Goal: Find specific page/section: Find specific page/section

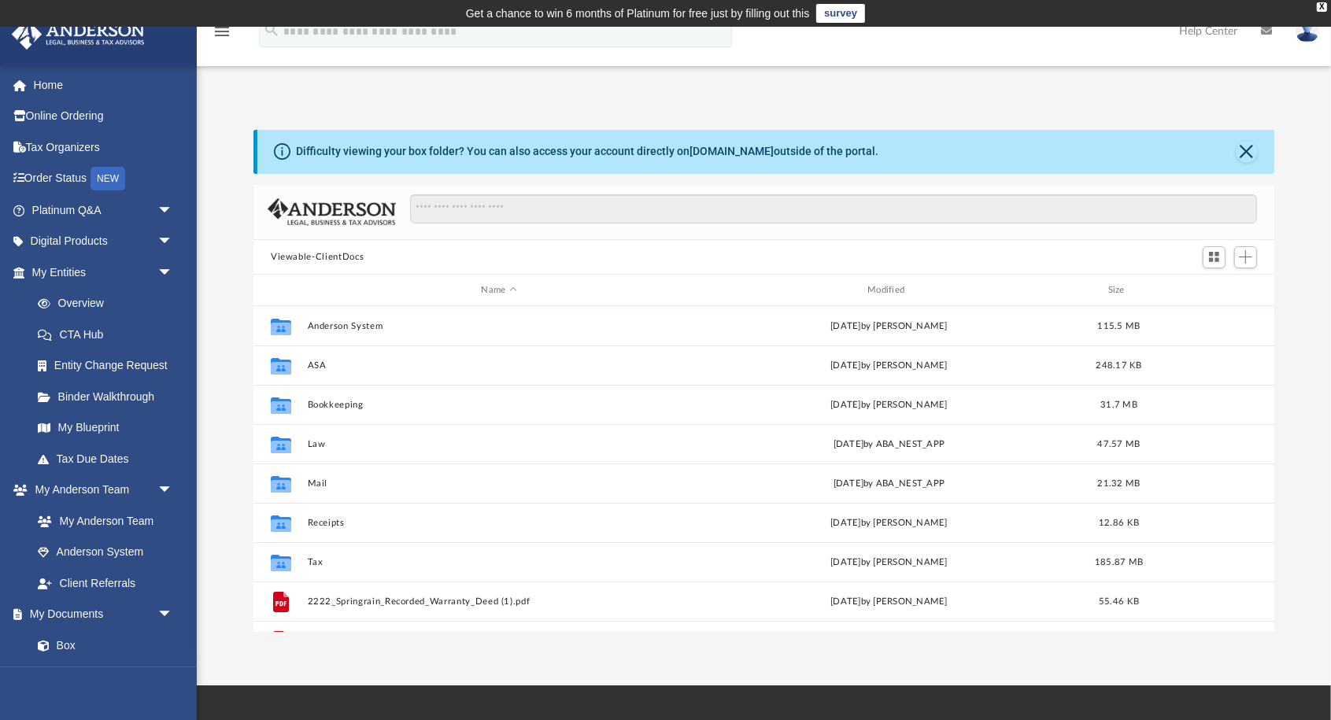
scroll to position [358, 1021]
click at [79, 242] on link "Digital Products arrow_drop_down" at bounding box center [104, 241] width 186 height 31
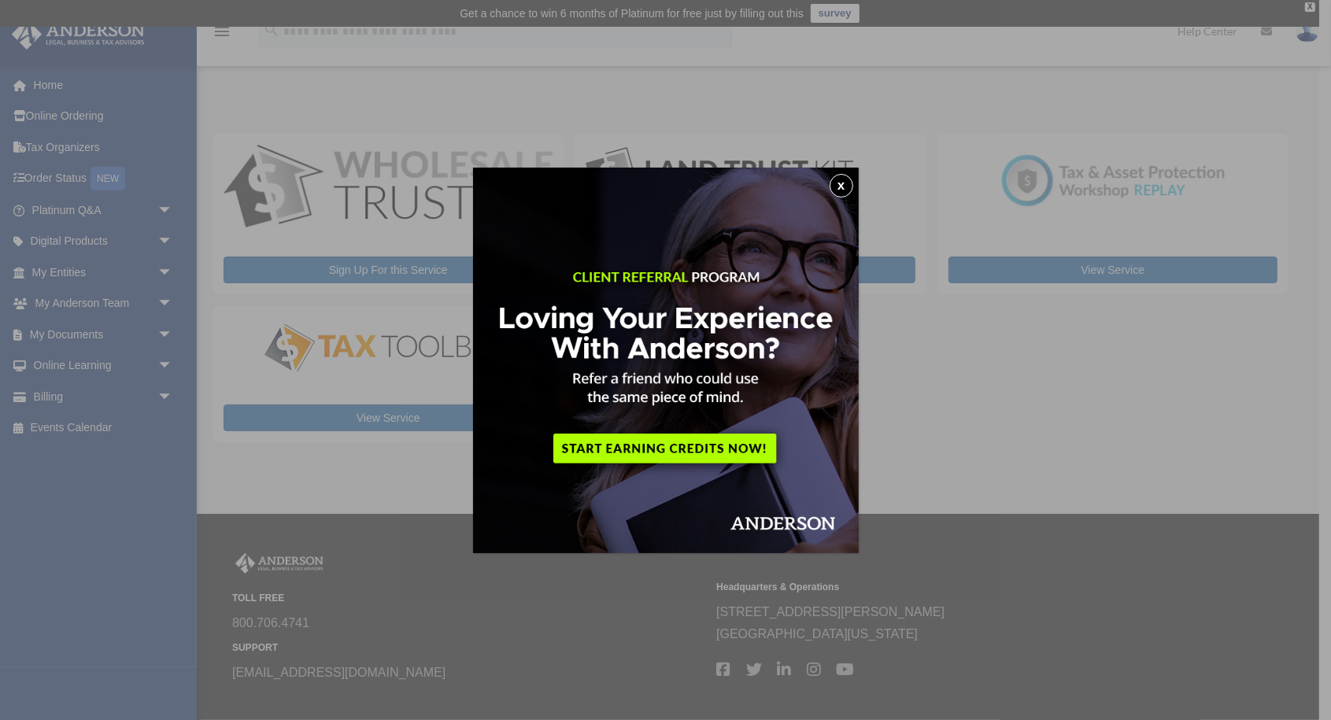
click at [842, 180] on button "x" at bounding box center [841, 186] width 24 height 24
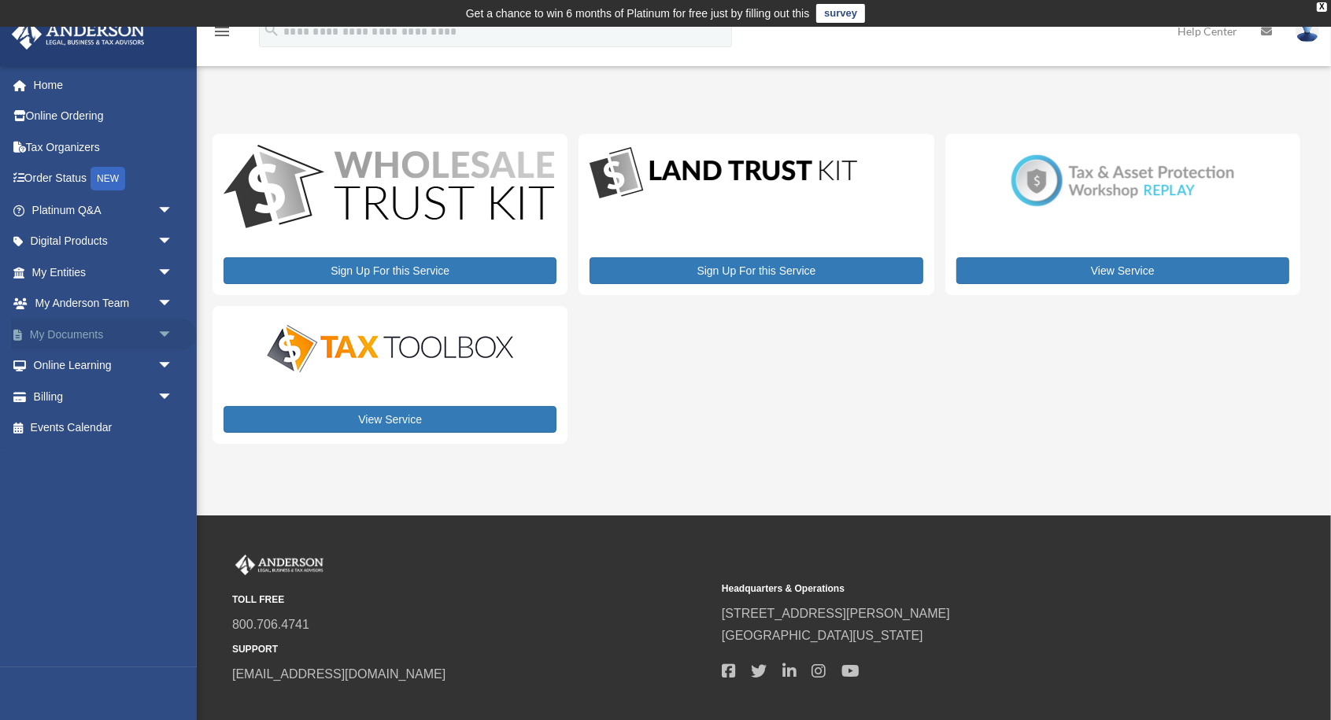
click at [164, 327] on span "arrow_drop_down" at bounding box center [172, 335] width 31 height 32
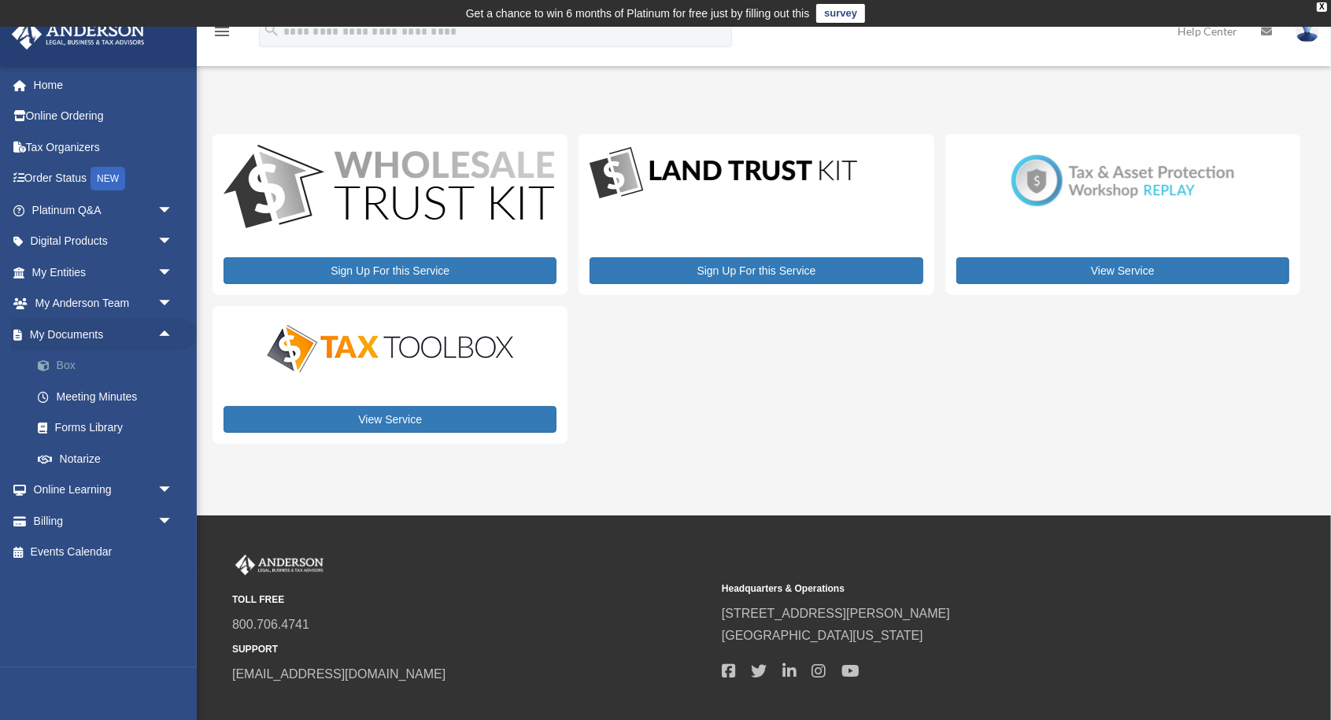
click at [106, 359] on link "Box" at bounding box center [109, 365] width 175 height 31
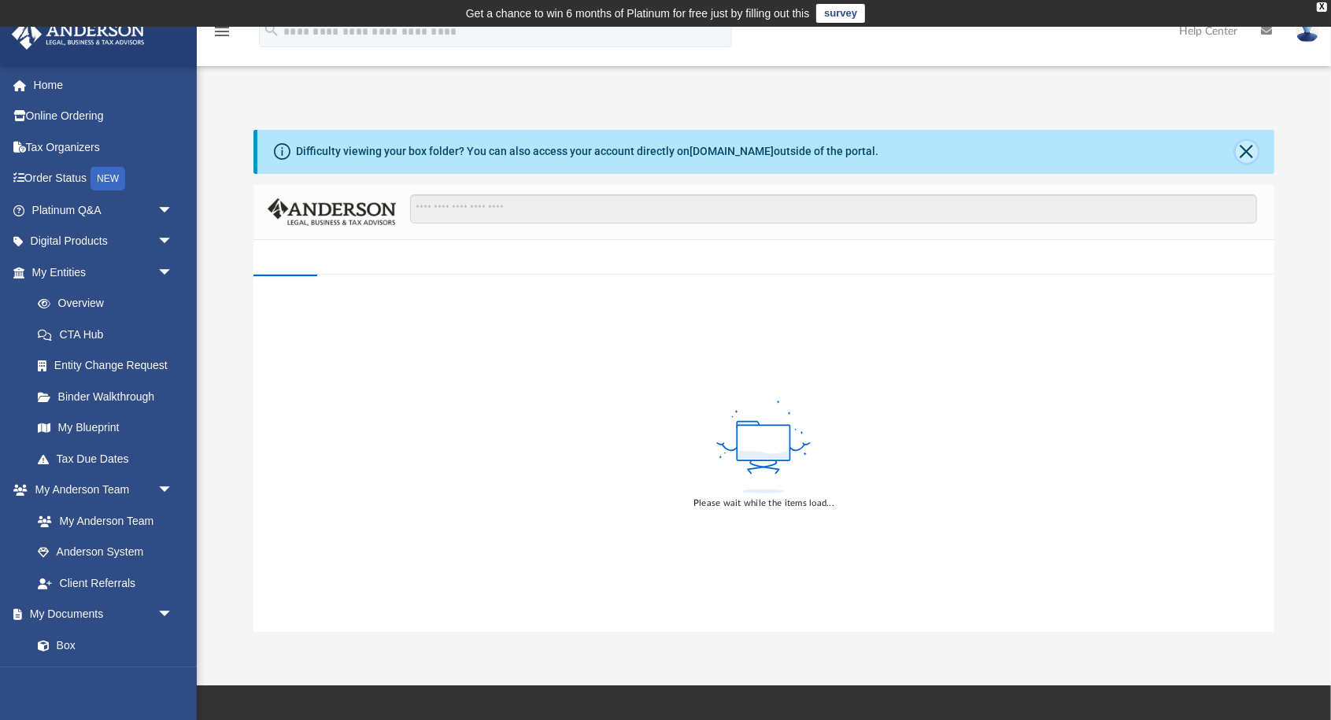
click at [1244, 150] on button "Close" at bounding box center [1246, 152] width 22 height 22
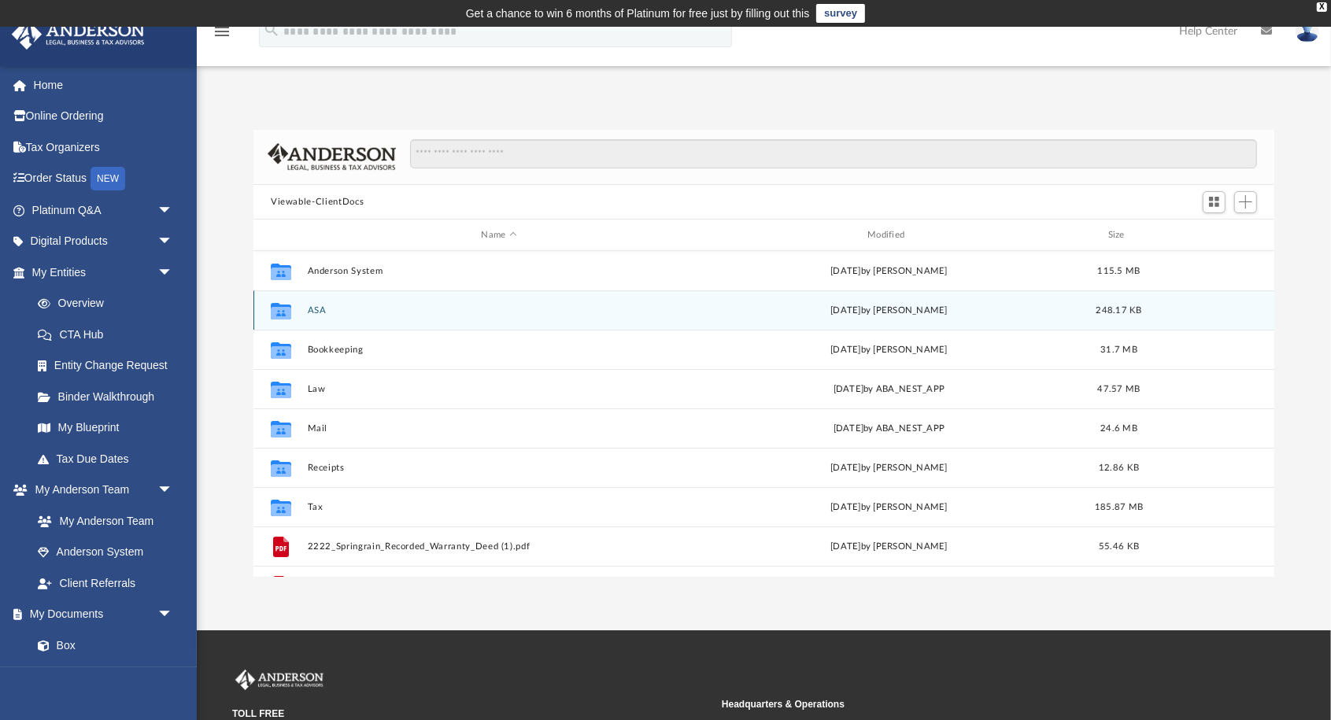
scroll to position [358, 1021]
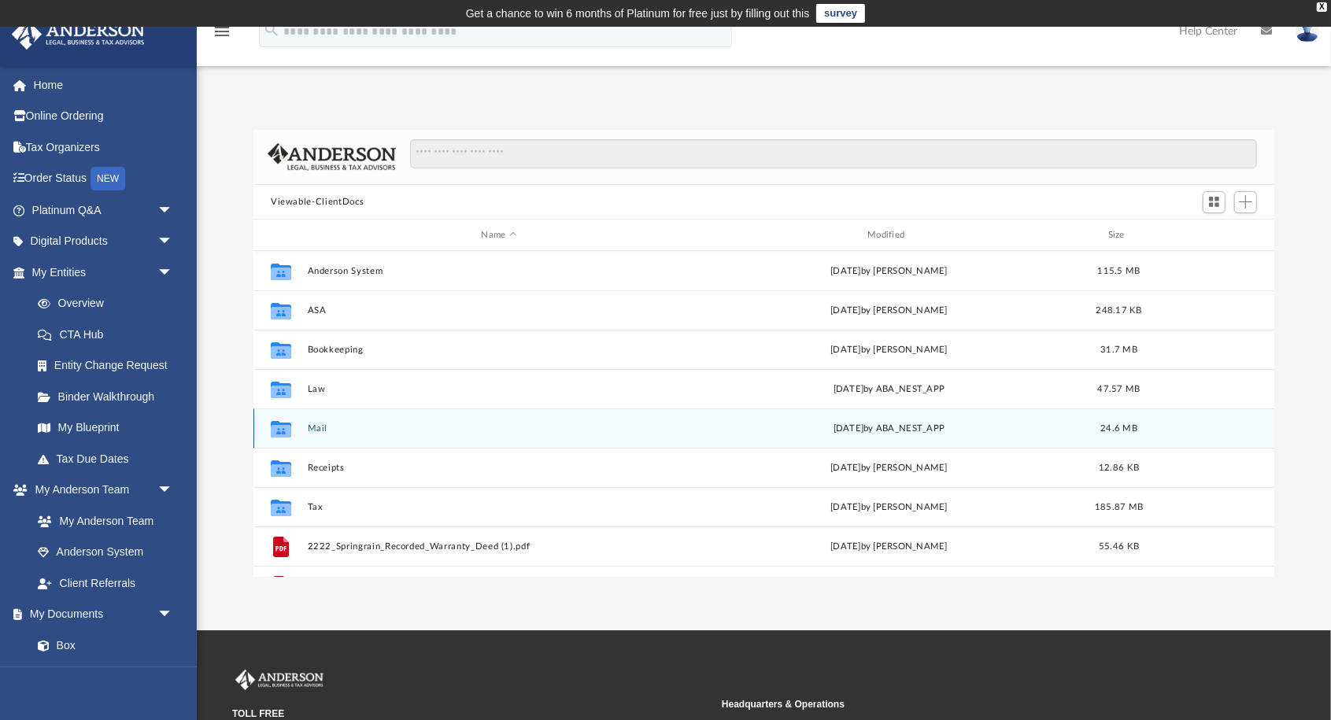
click at [557, 421] on div "Collaborated Folder Mail Thu Aug 28 2025 by ABA_NEST_APP 24.6 MB" at bounding box center [763, 427] width 1021 height 39
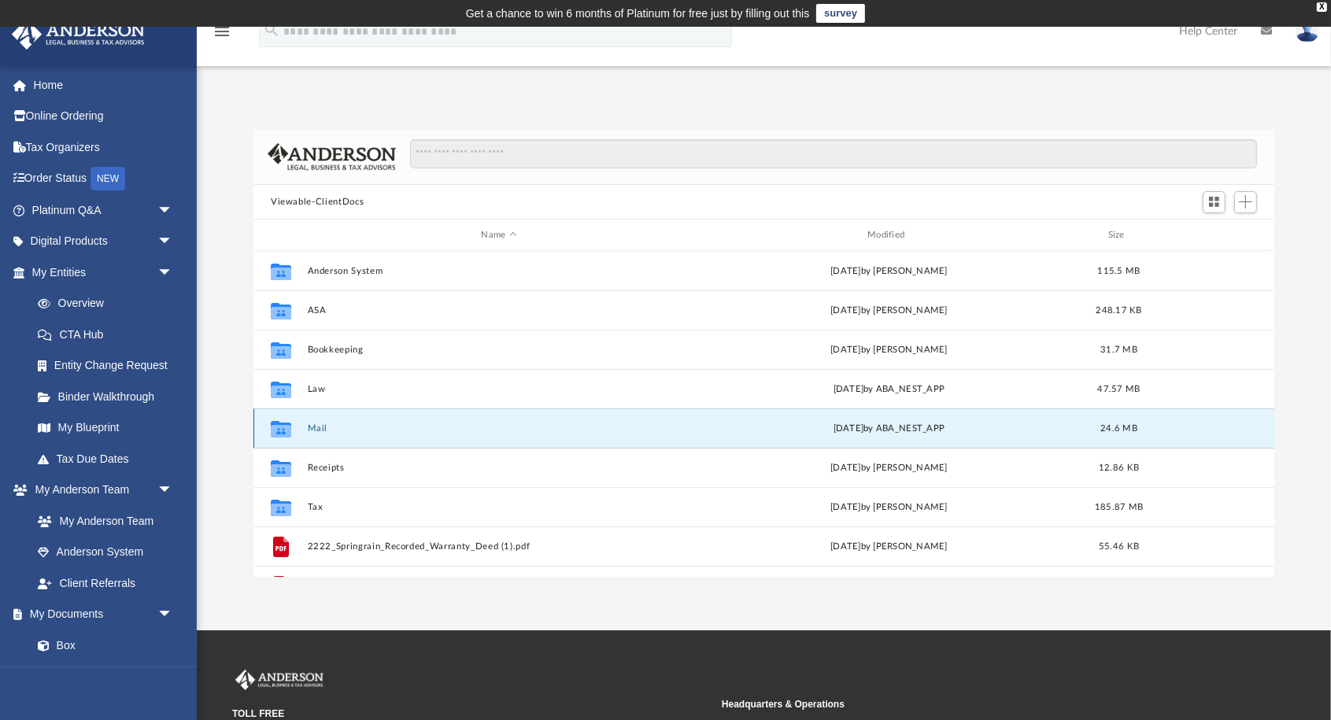
click at [304, 427] on div "Collaborated Folder Mail Thu Aug 28 2025 by ABA_NEST_APP 24.6 MB" at bounding box center [763, 427] width 1021 height 39
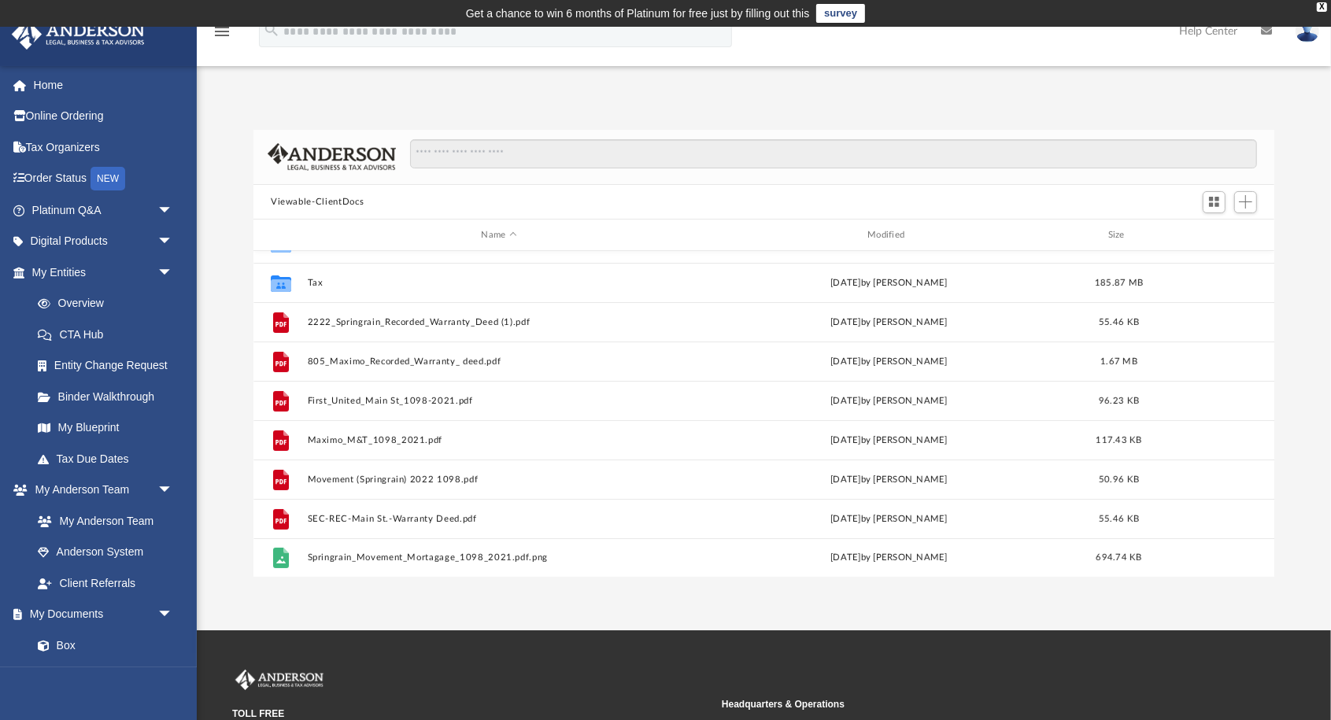
scroll to position [0, 0]
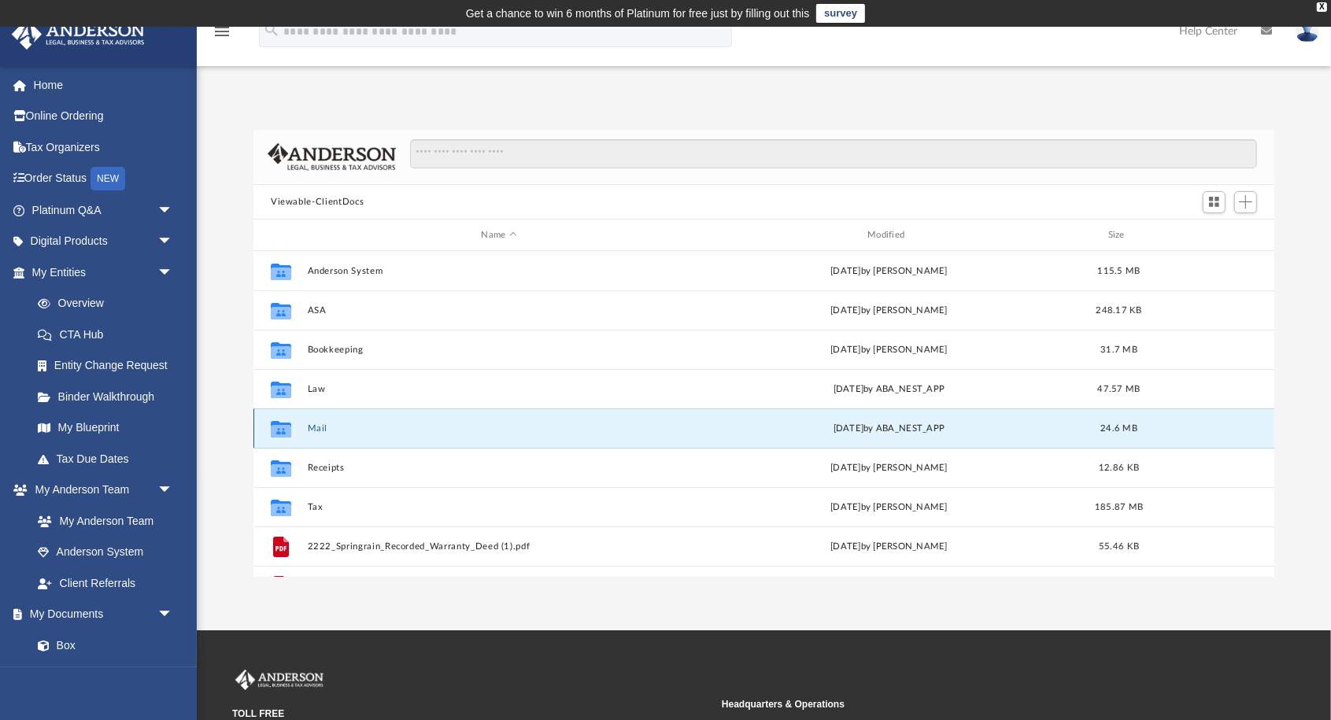
click at [910, 433] on div "Thu Aug 28 2025 by ABA_NEST_APP" at bounding box center [888, 429] width 383 height 14
click at [1205, 415] on div "Collaborated Folder Mail Thu Aug 28 2025 by ABA_NEST_APP 24.6 MB" at bounding box center [763, 427] width 1021 height 39
click at [282, 426] on icon "grid" at bounding box center [281, 431] width 20 height 13
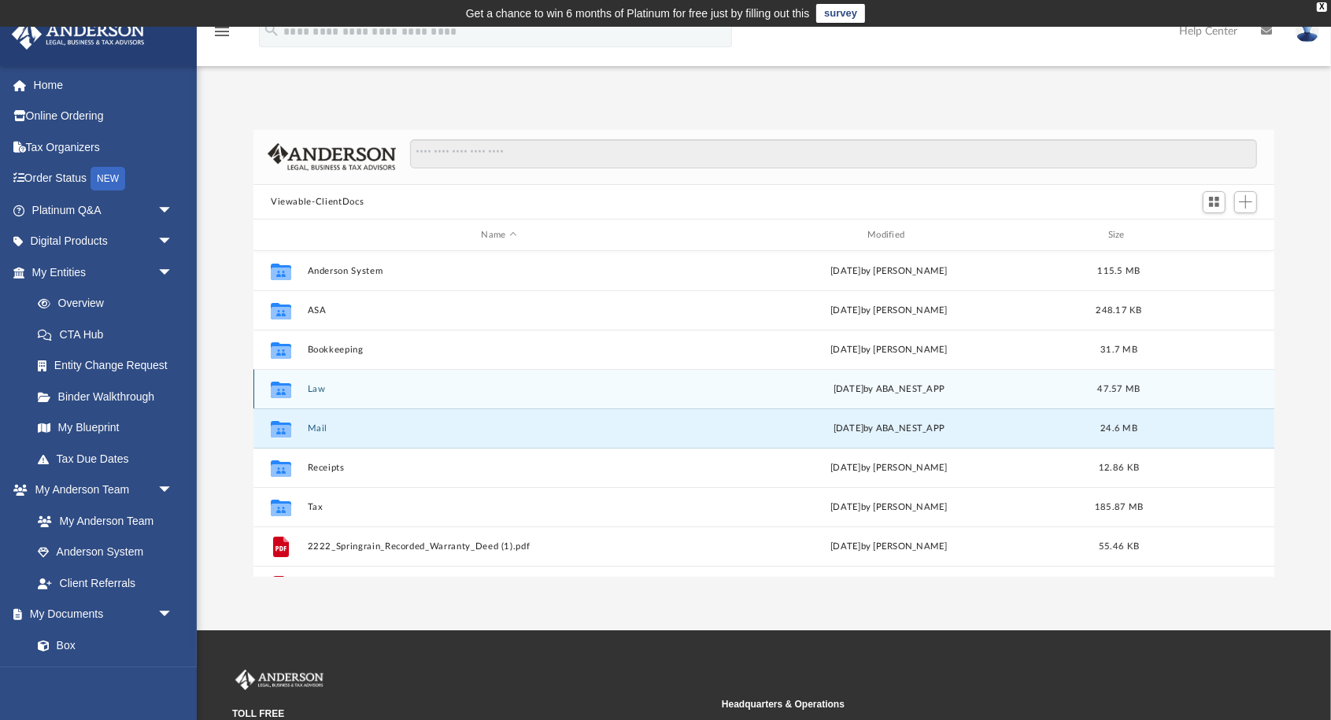
click at [278, 391] on icon "grid" at bounding box center [281, 390] width 20 height 17
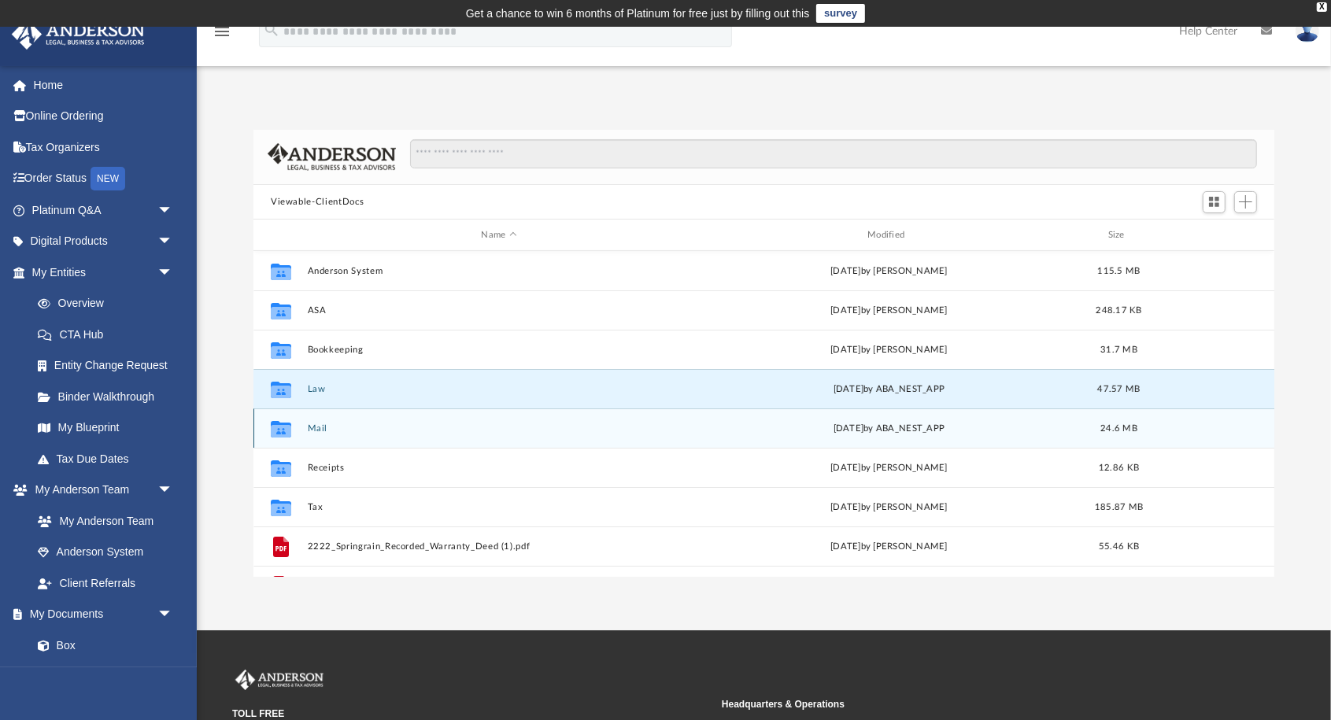
click at [274, 440] on icon "Collaborated Folder" at bounding box center [280, 428] width 25 height 25
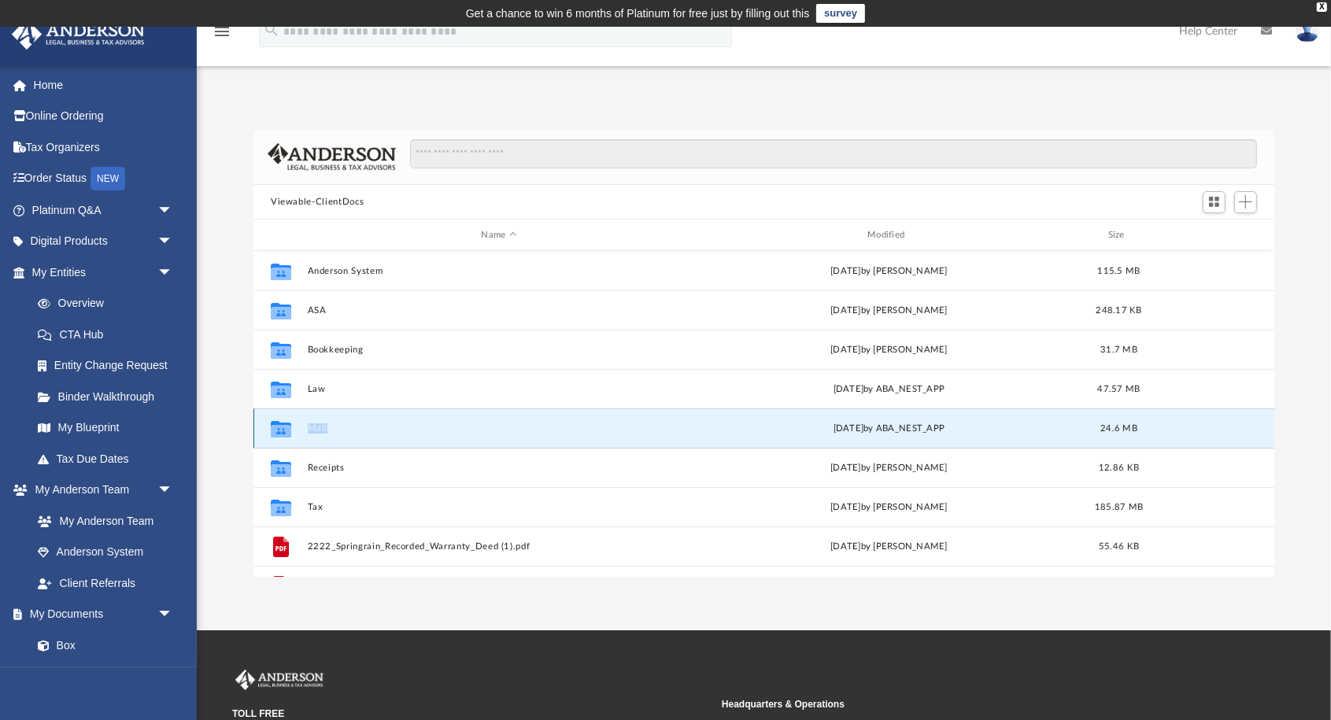
click at [274, 440] on icon "Collaborated Folder" at bounding box center [280, 428] width 25 height 25
click at [372, 85] on div "App suarezaziel7@gmail.com Sign Out suarezaziel7@gmail.com Home Online Ordering…" at bounding box center [665, 328] width 1331 height 497
click at [286, 433] on icon "grid" at bounding box center [281, 431] width 20 height 13
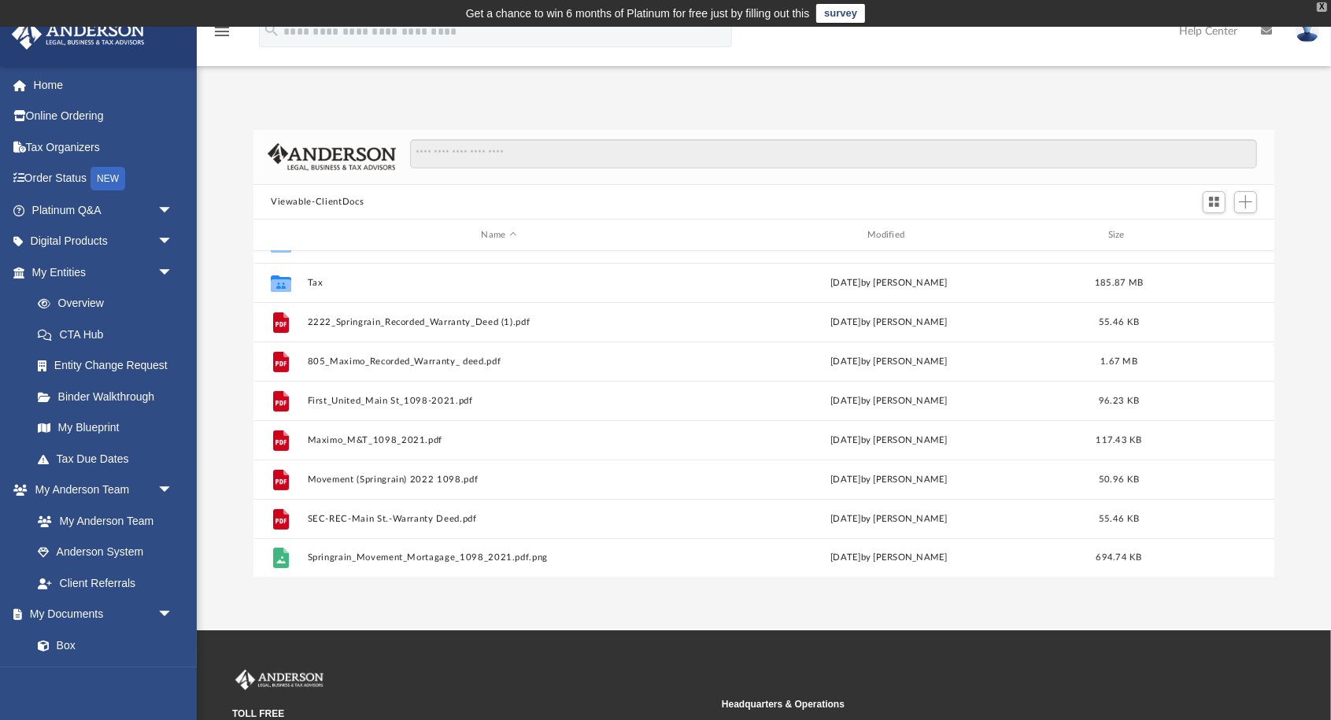
click at [1326, 9] on div "X" at bounding box center [1321, 6] width 10 height 9
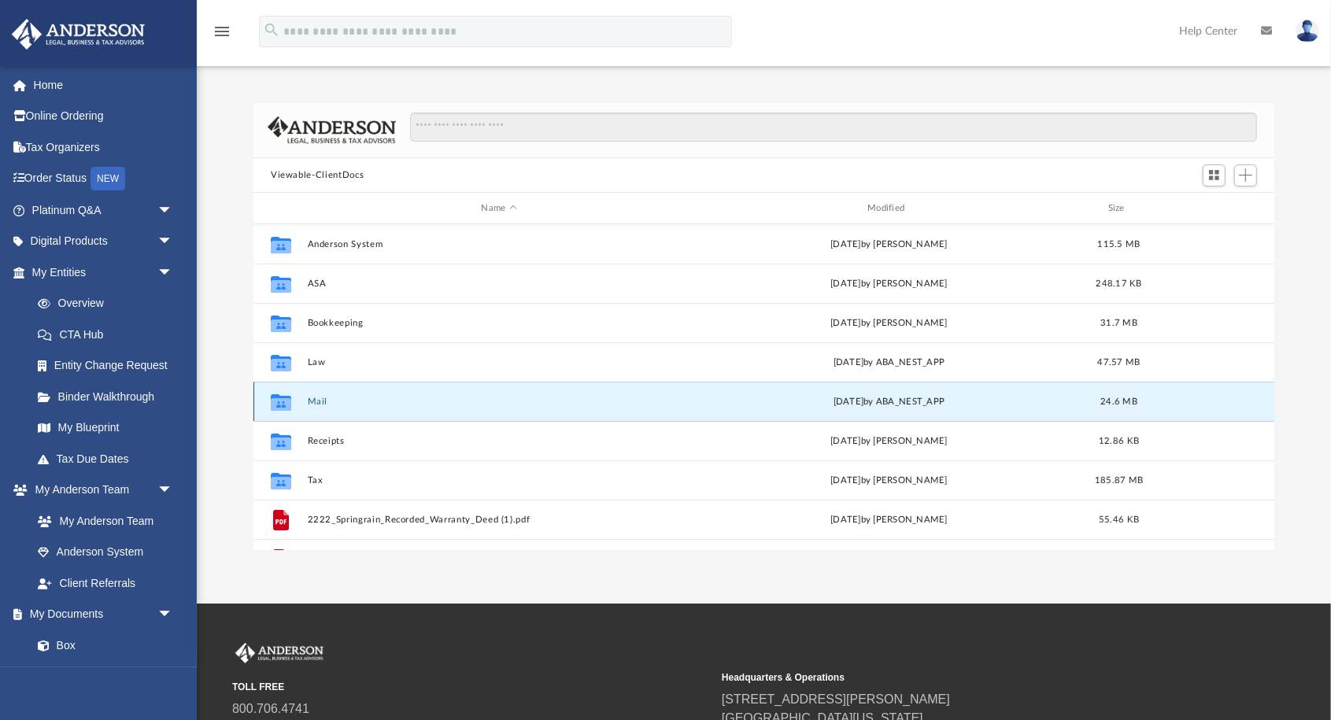
click at [295, 402] on div "Collaborated Folder" at bounding box center [280, 401] width 39 height 25
click at [285, 403] on icon "grid" at bounding box center [281, 404] width 20 height 13
click at [323, 400] on button "Mail" at bounding box center [499, 402] width 383 height 10
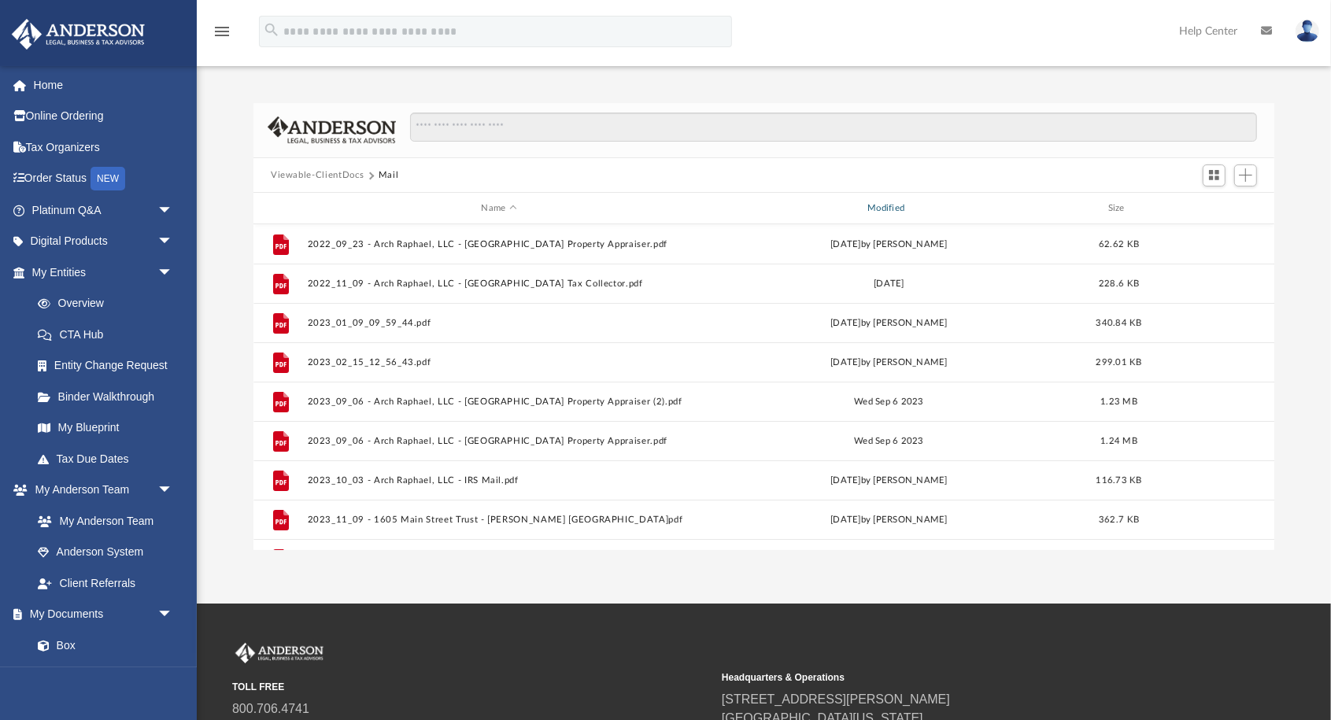
click at [883, 209] on div "Modified" at bounding box center [888, 208] width 383 height 14
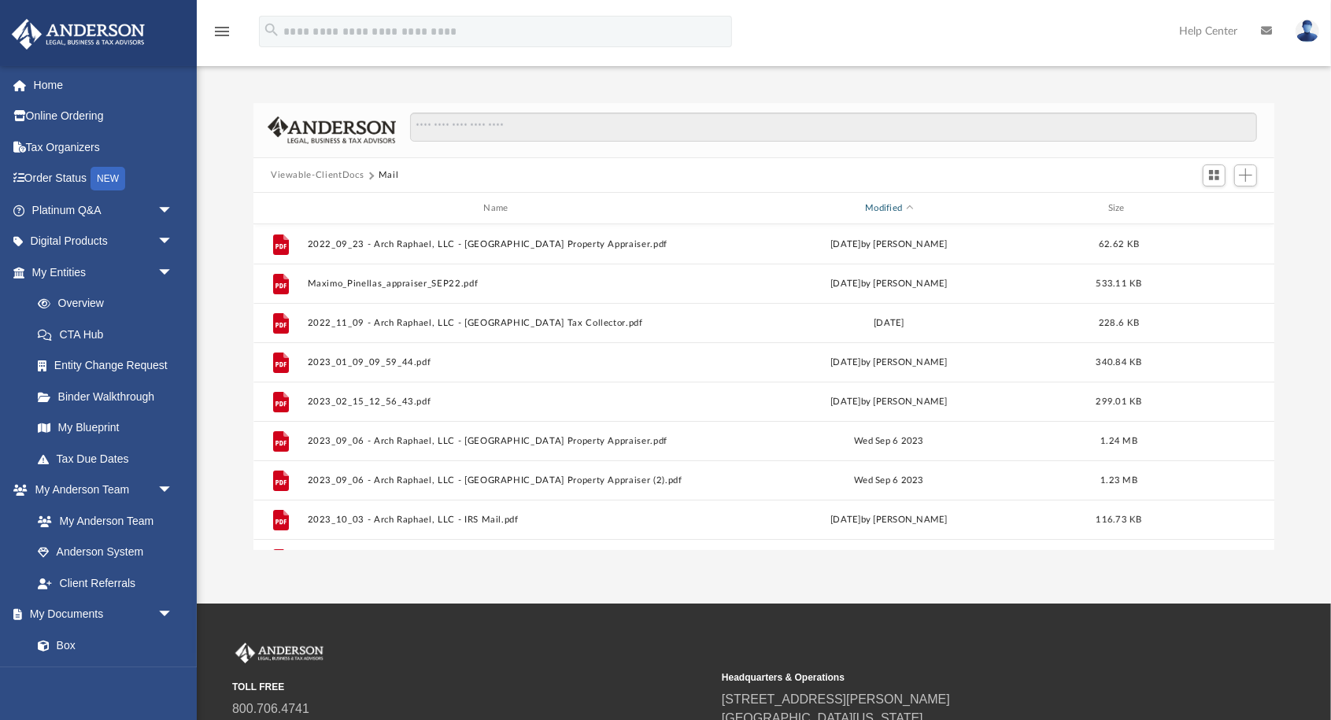
click at [913, 208] on div "Modified" at bounding box center [888, 208] width 383 height 14
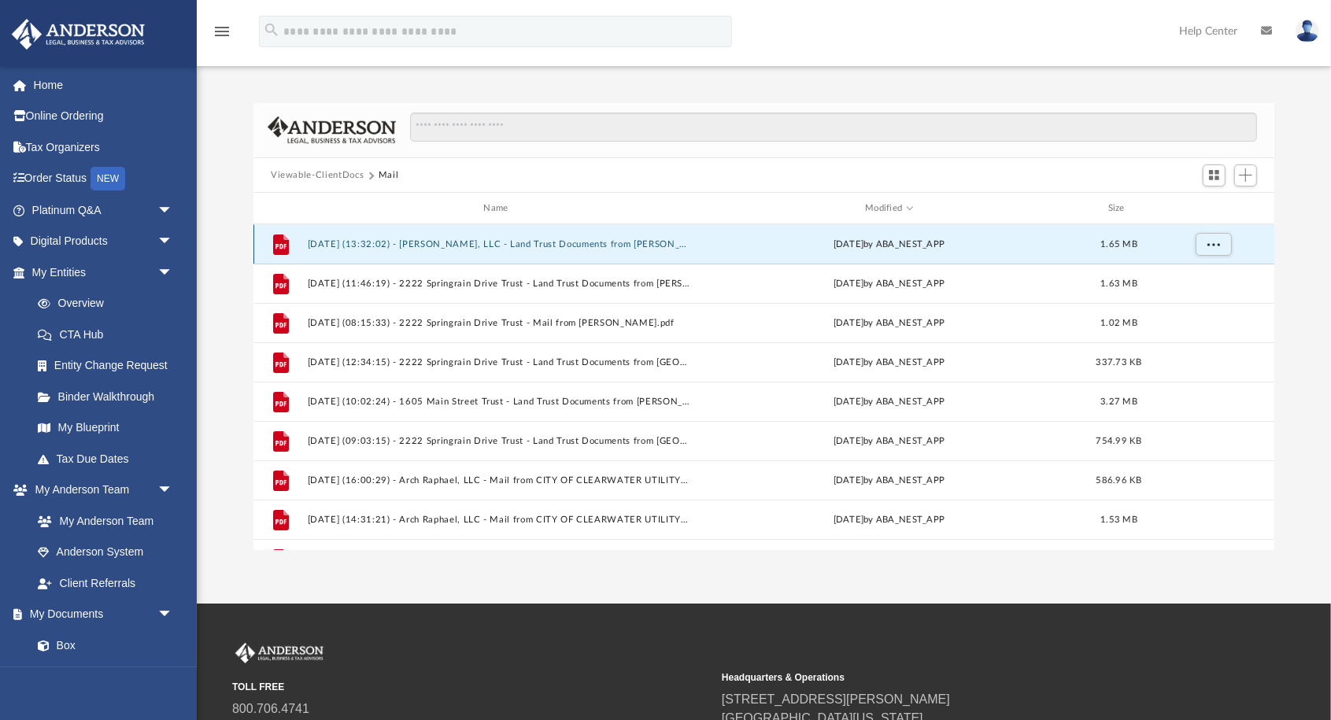
click at [591, 247] on button "2025.08.28 (13:32:02) - Arch Raphael, LLC - Land Trust Documents from Mike Twit…" at bounding box center [499, 244] width 383 height 10
